Goal: Feedback & Contribution: Submit feedback/report problem

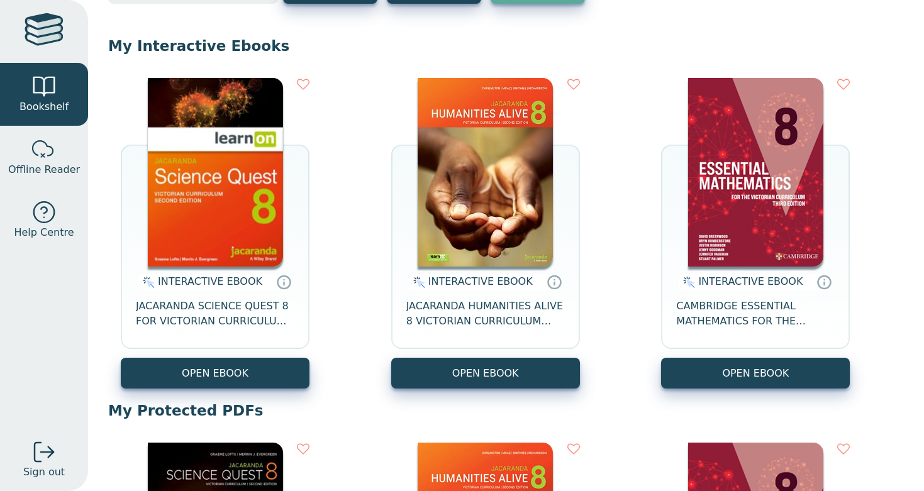
scroll to position [111, 0]
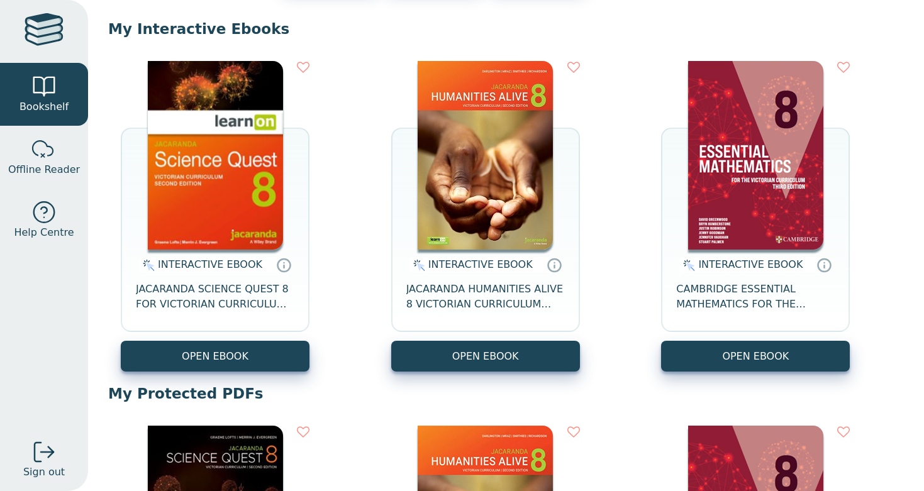
click at [727, 235] on img at bounding box center [755, 155] width 135 height 189
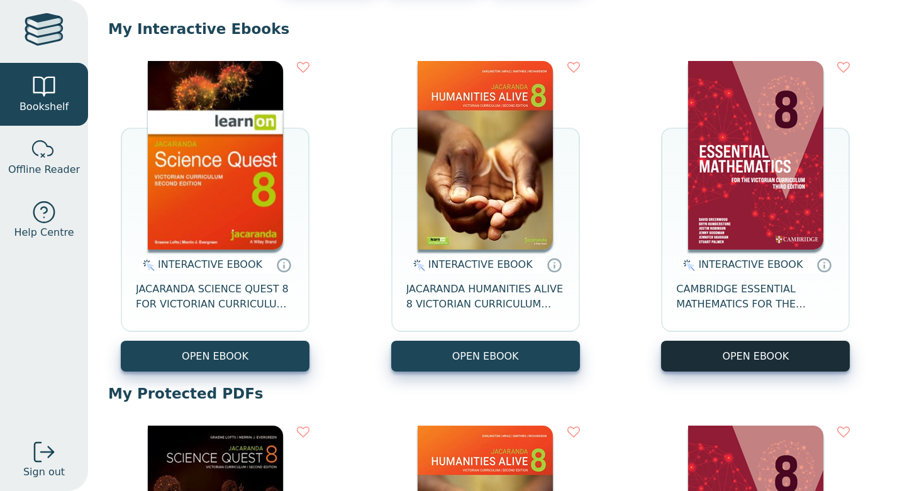
click at [770, 361] on button "OPEN EBOOK" at bounding box center [755, 356] width 189 height 31
click at [743, 355] on button "OPEN EBOOK" at bounding box center [755, 356] width 189 height 31
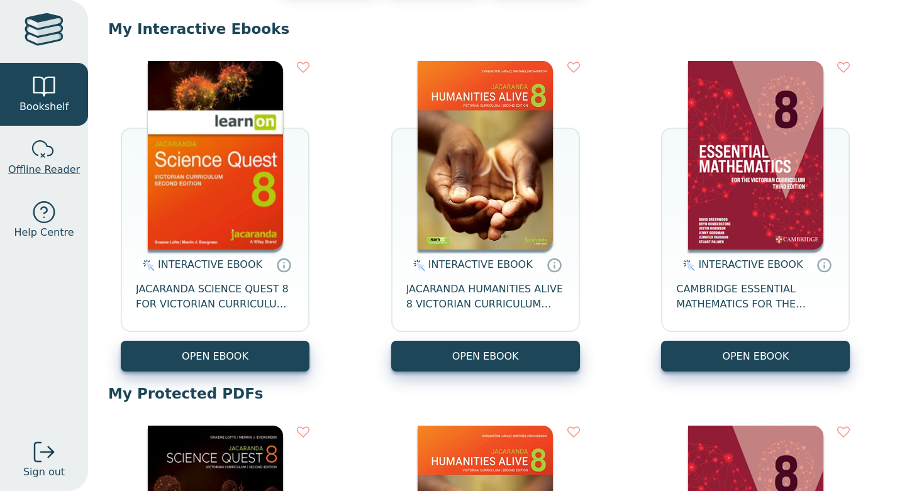
click at [47, 149] on div at bounding box center [43, 149] width 25 height 25
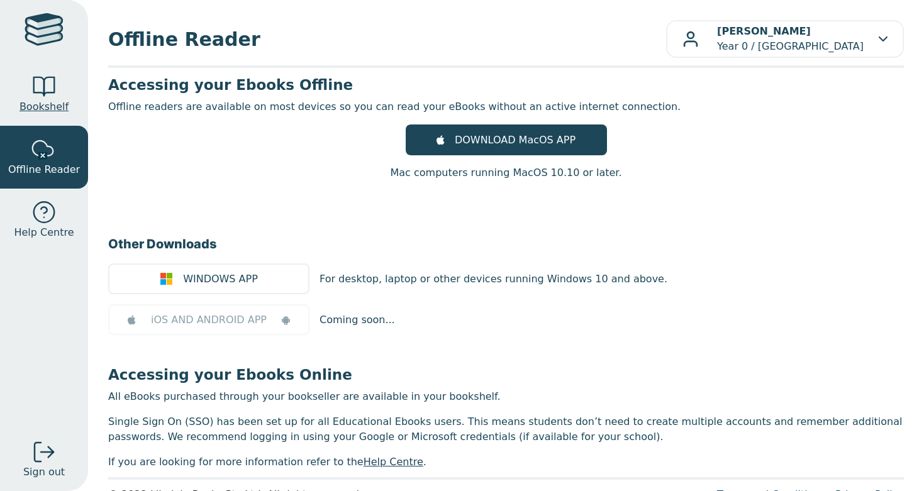
click at [55, 103] on span "Bookshelf" at bounding box center [43, 106] width 49 height 15
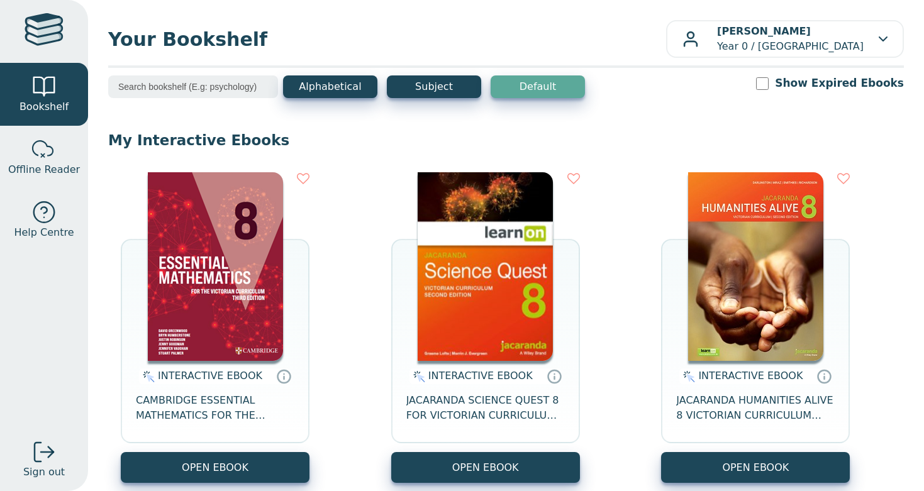
click at [199, 323] on img at bounding box center [215, 266] width 135 height 189
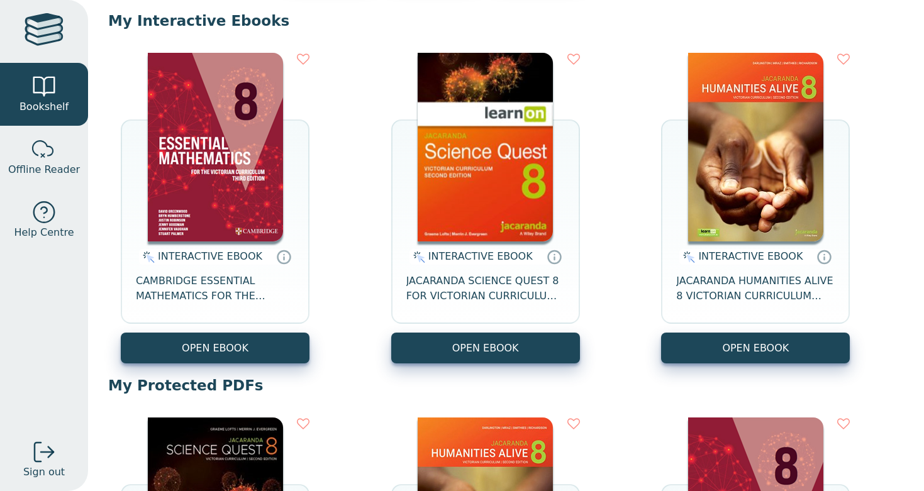
scroll to position [119, 0]
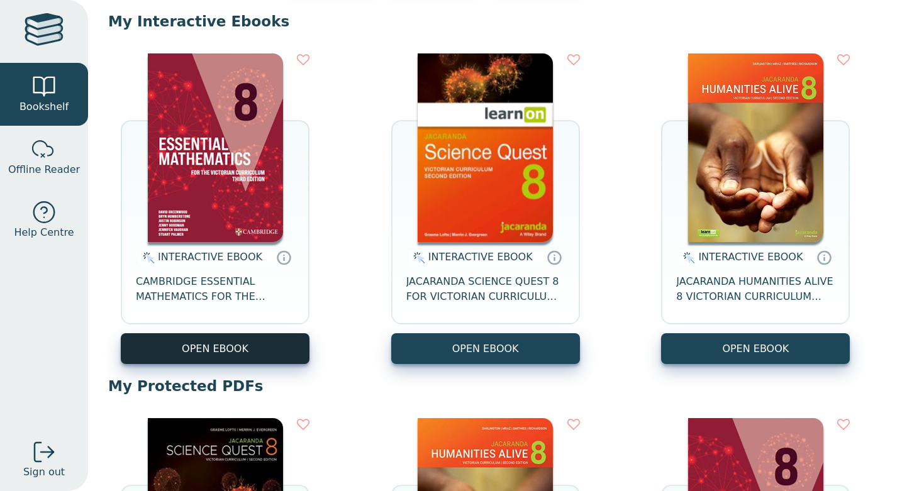
click at [221, 356] on button "OPEN EBOOK" at bounding box center [215, 348] width 189 height 31
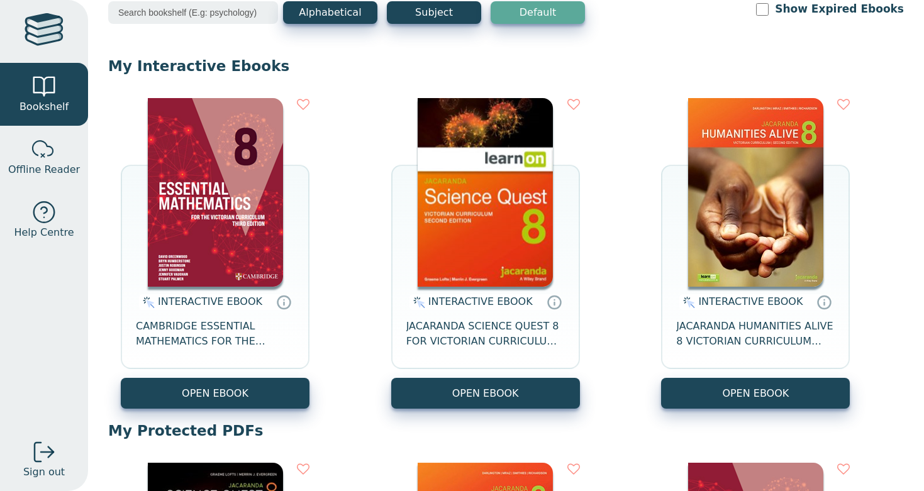
scroll to position [104, 0]
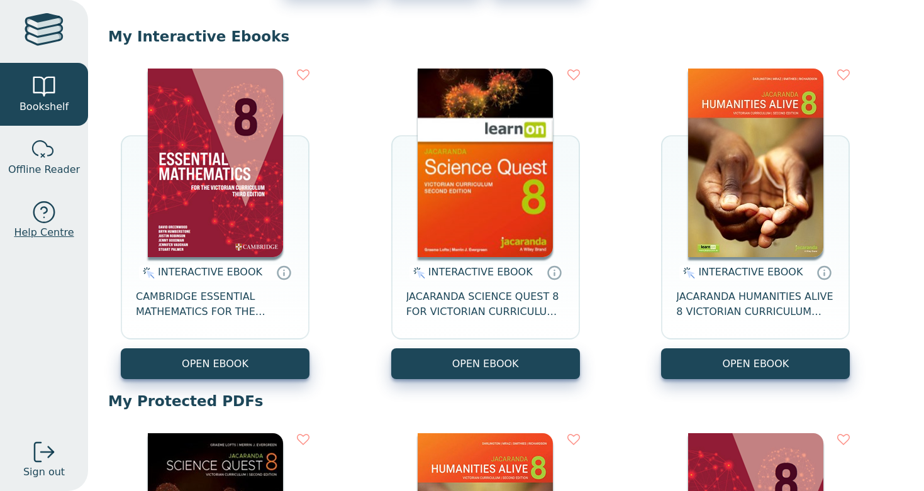
click at [26, 221] on link "Help Centre" at bounding box center [44, 220] width 88 height 63
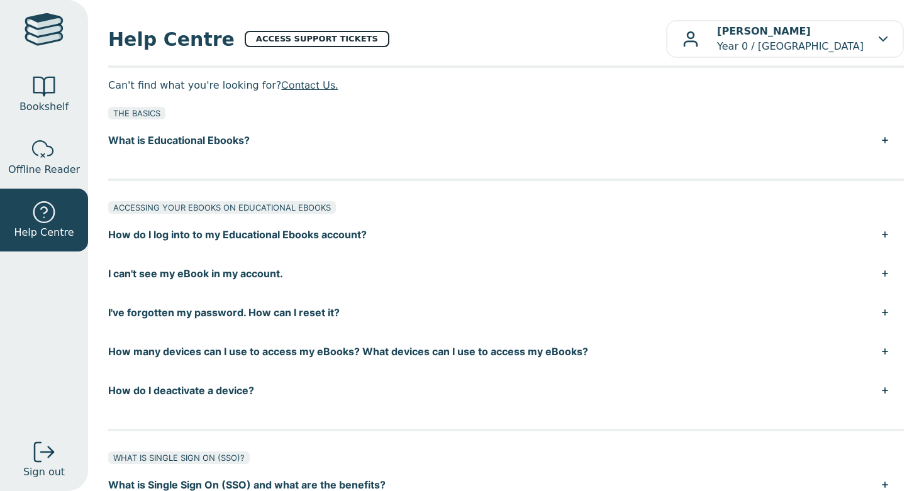
click at [320, 38] on link "ACCESS SUPPORT TICKETS" at bounding box center [317, 39] width 145 height 16
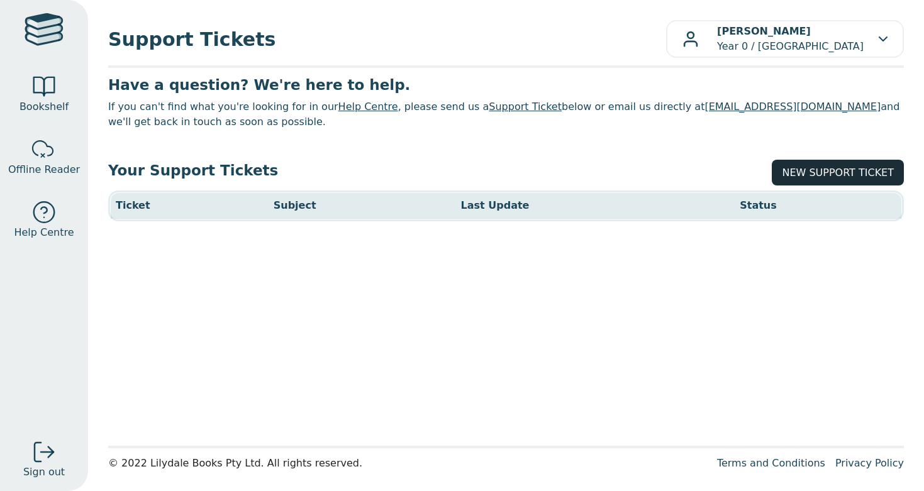
click at [833, 163] on link "NEW SUPPORT TICKET" at bounding box center [837, 173] width 132 height 26
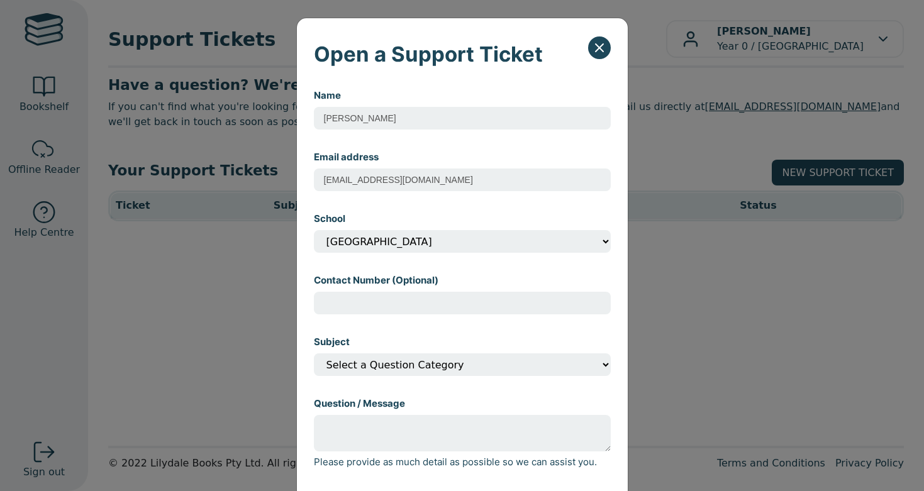
click at [364, 307] on input "Contact Number (Optional)" at bounding box center [462, 303] width 297 height 23
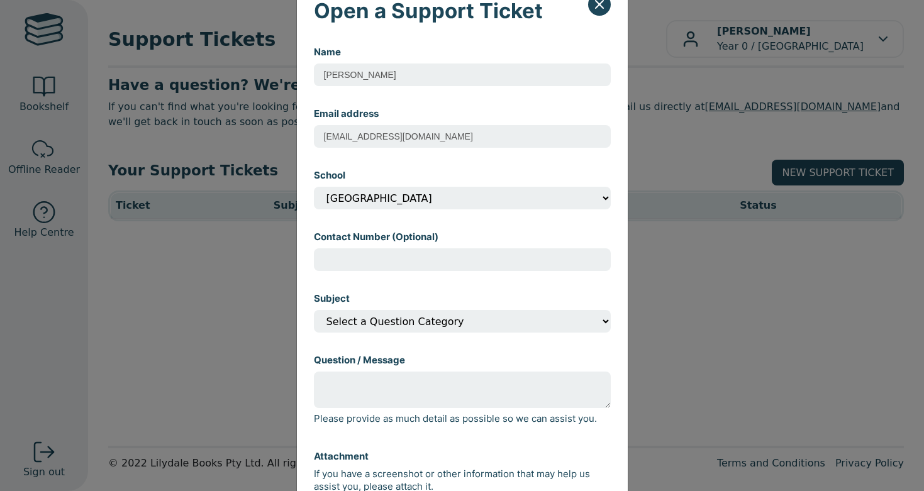
scroll to position [44, 0]
click at [478, 222] on div "Contact Number (Optional)" at bounding box center [462, 250] width 297 height 62
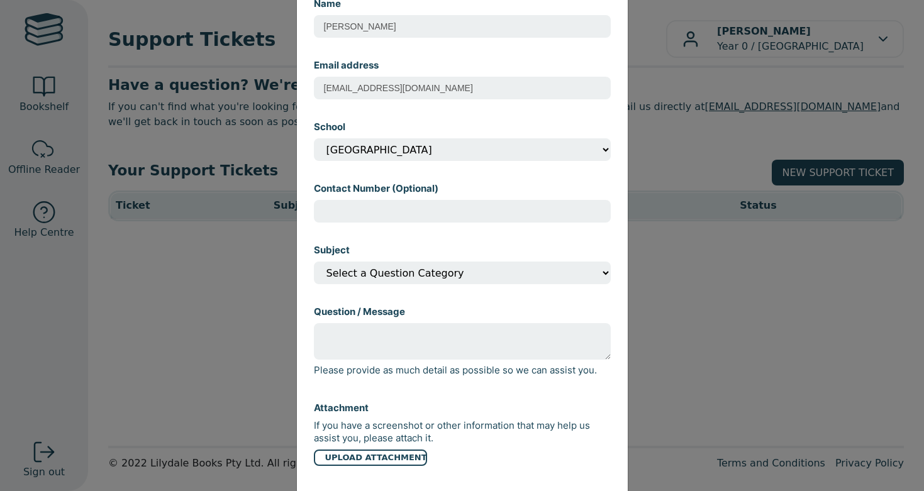
scroll to position [107, 0]
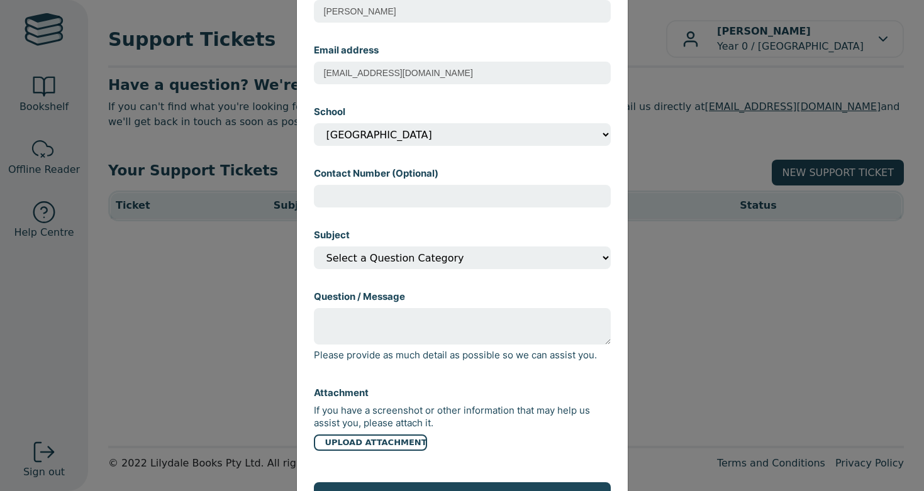
select select "I can't open my eBook"
click at [389, 329] on textarea "Question / Message" at bounding box center [462, 326] width 297 height 36
type textarea "w"
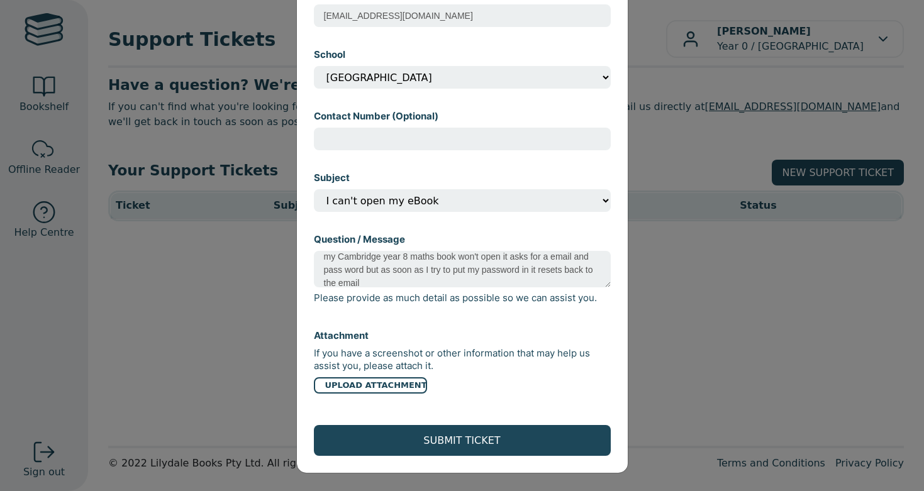
scroll to position [167, 0]
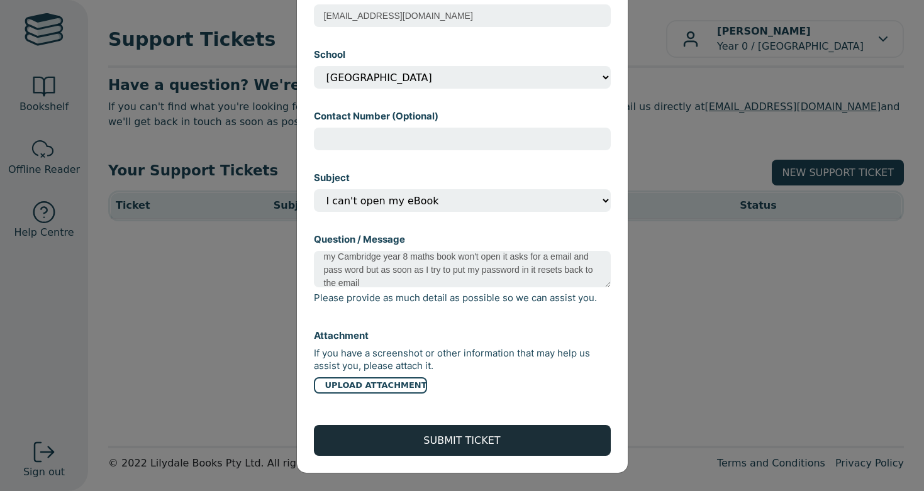
type textarea "my Cambridge year 8 maths book won't open it asks for a email and pass word but…"
click at [470, 443] on button "SUBMIT TICKET" at bounding box center [462, 440] width 297 height 31
click at [551, 442] on button "SUBMIT TICKET" at bounding box center [462, 440] width 297 height 31
